Goal: Information Seeking & Learning: Learn about a topic

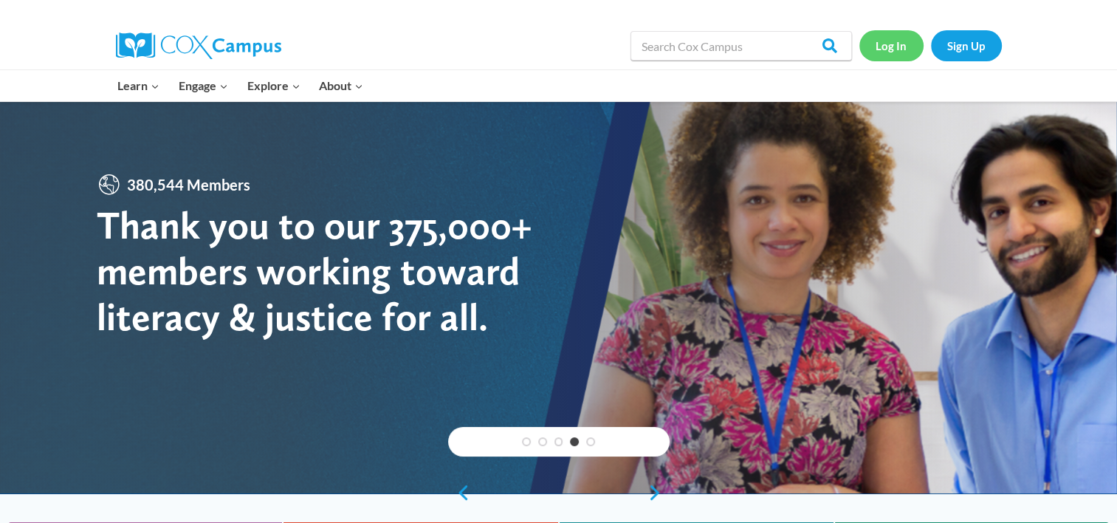
click at [887, 44] on link "Log In" at bounding box center [891, 45] width 64 height 30
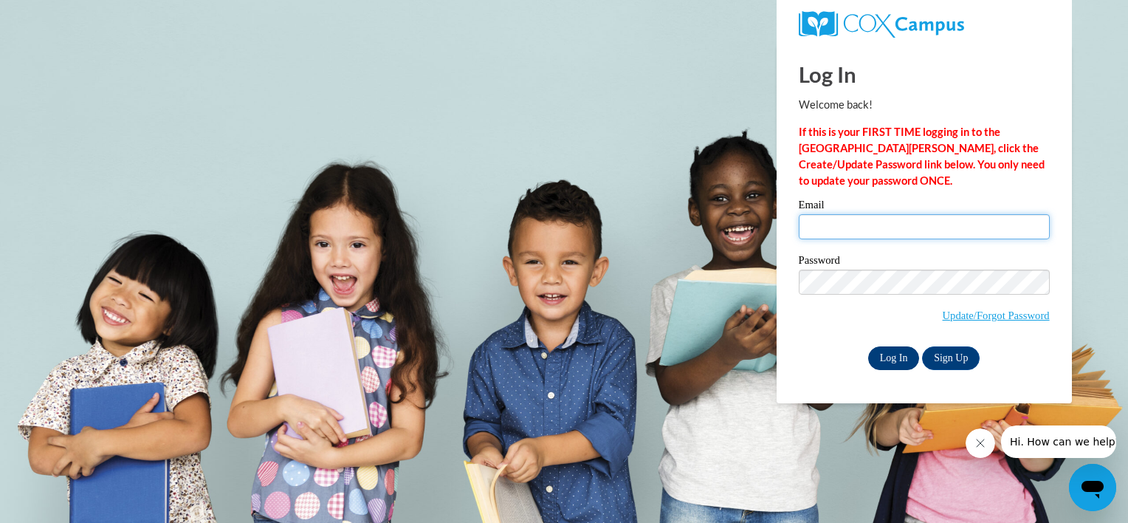
type input "[EMAIL_ADDRESS][DOMAIN_NAME]"
click at [888, 356] on input "Log In" at bounding box center [894, 358] width 52 height 24
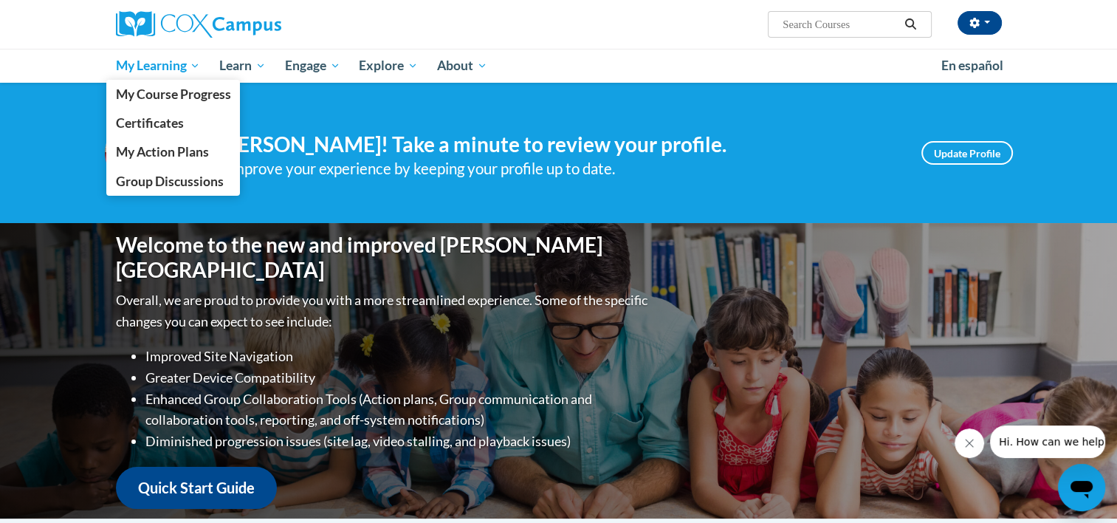
click at [195, 66] on span "My Learning" at bounding box center [157, 66] width 85 height 18
click at [170, 94] on span "My Course Progress" at bounding box center [172, 94] width 115 height 16
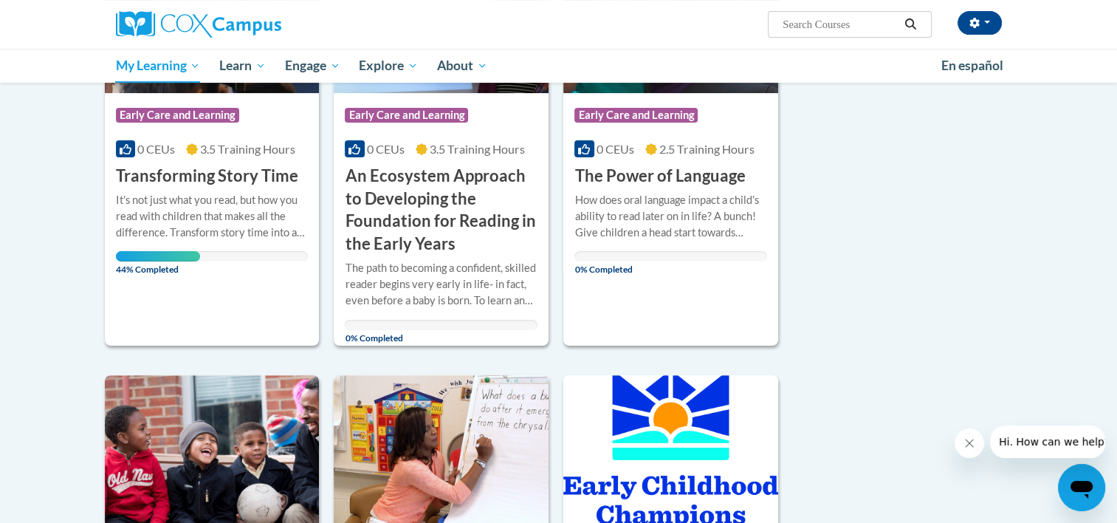
scroll to position [331, 0]
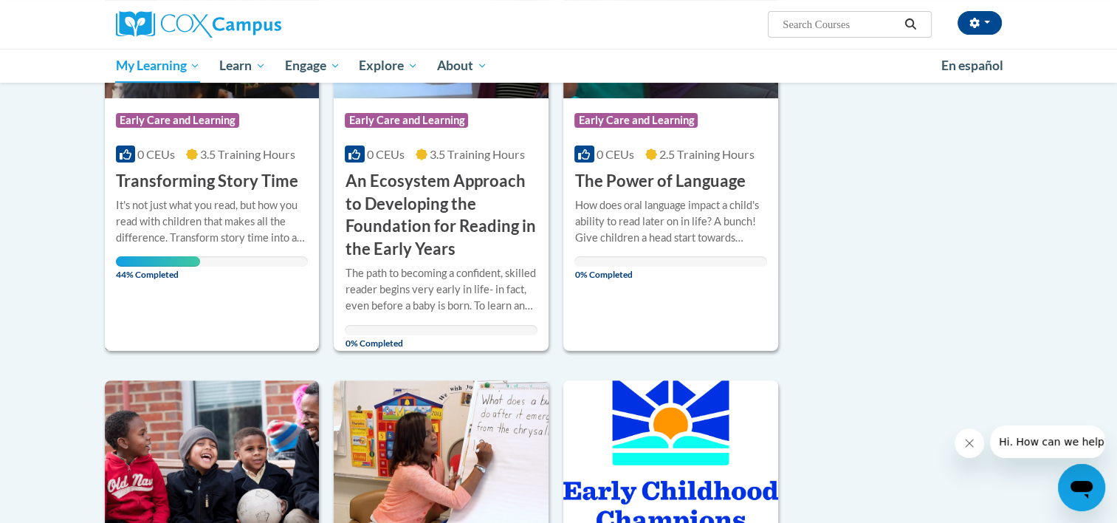
click at [186, 193] on div "More Info Open It's not just what you read, but how you read with children that…" at bounding box center [212, 236] width 215 height 86
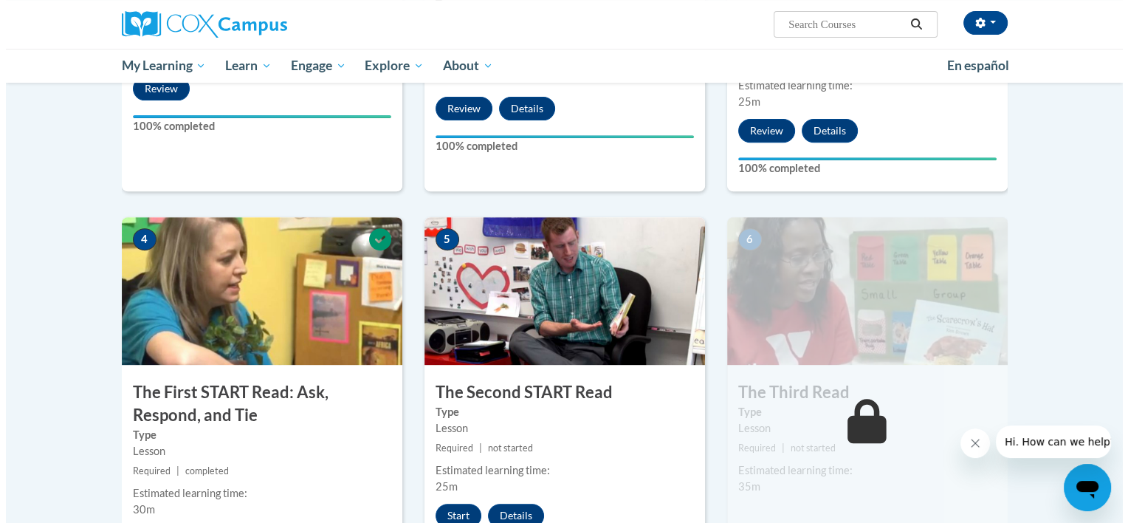
scroll to position [774, 0]
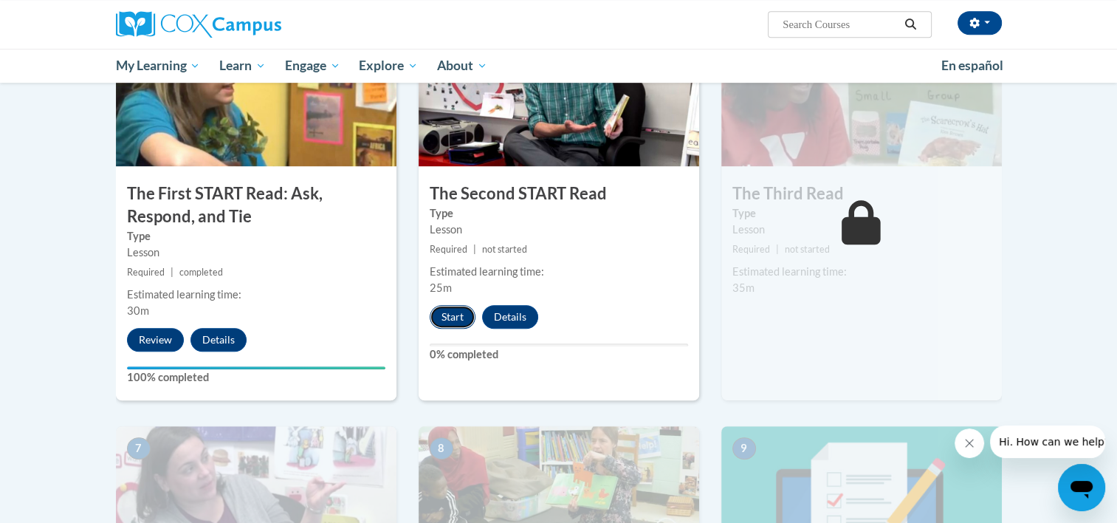
click at [447, 320] on button "Start" at bounding box center [453, 317] width 46 height 24
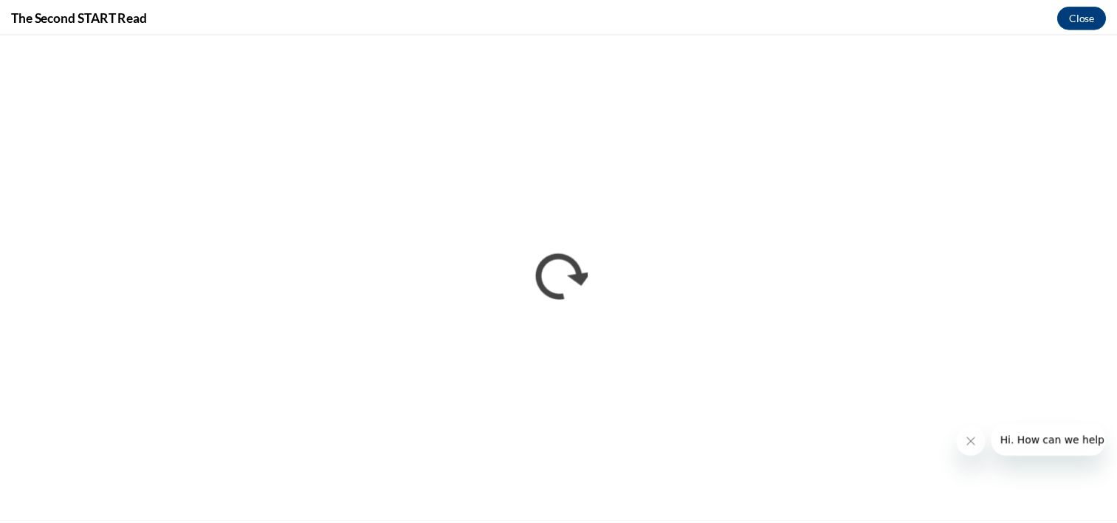
scroll to position [0, 0]
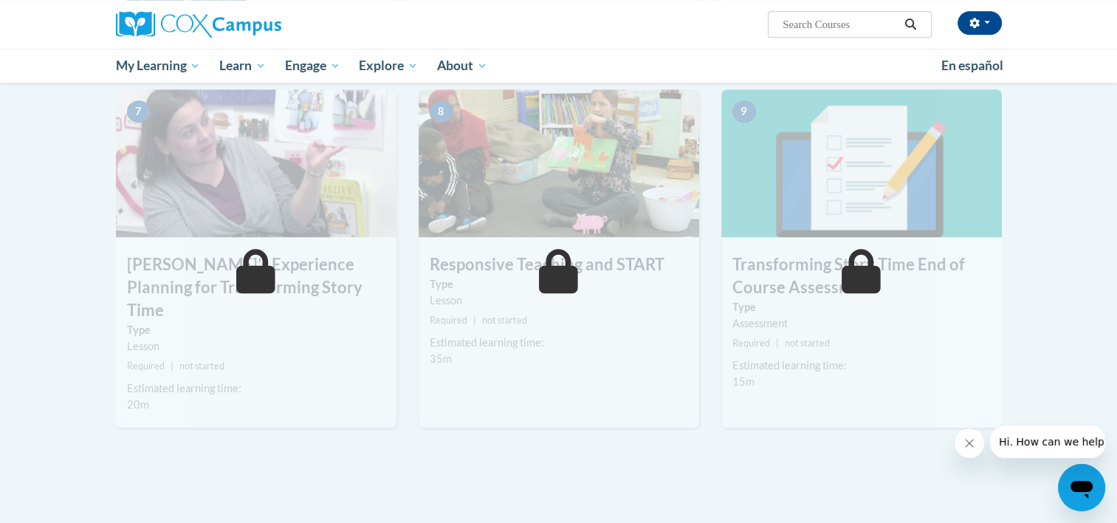
scroll to position [1101, 0]
